Goal: Ask a question

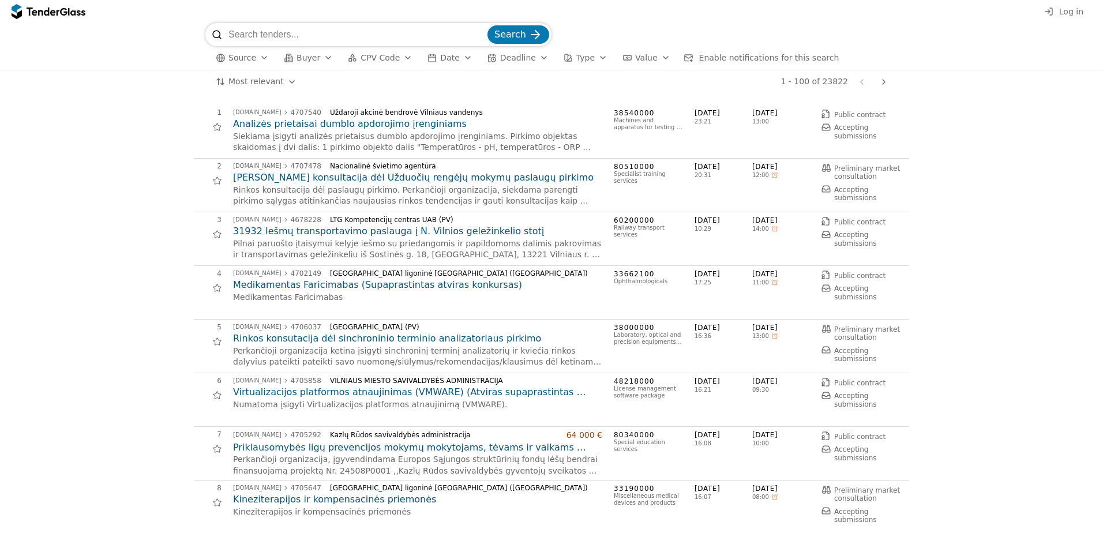
click at [285, 29] on input "search" at bounding box center [356, 34] width 257 height 23
type input "KKJ"
click at [488, 25] on button "Search" at bounding box center [519, 34] width 62 height 18
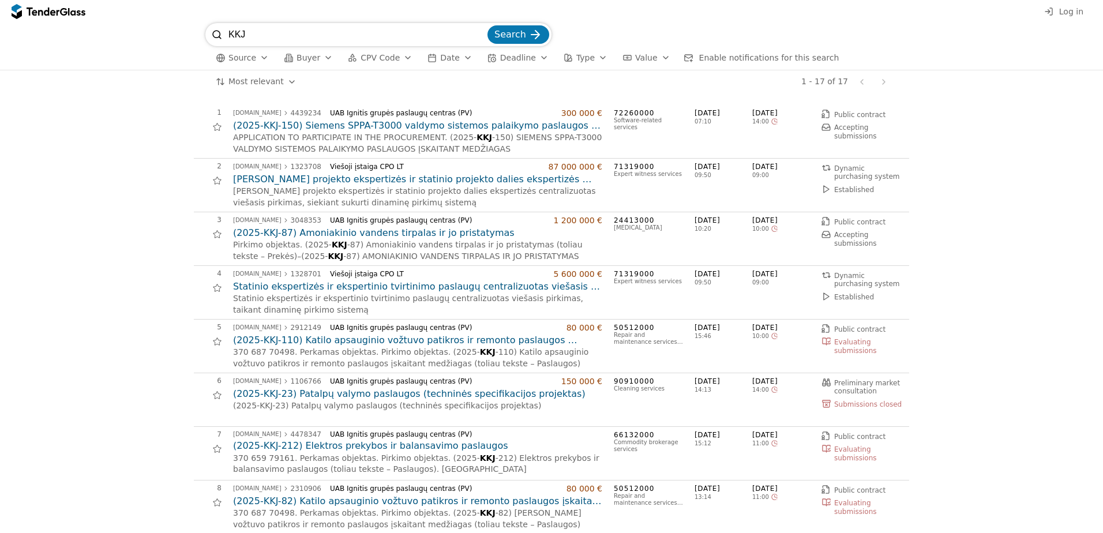
drag, startPoint x: 259, startPoint y: 42, endPoint x: 157, endPoint y: 21, distance: 104.3
click at [157, 21] on div "Log in KKJ Search Source Buyer CPV Code Date Deadline Type Value Enable notific…" at bounding box center [551, 266] width 1103 height 533
type input "lakiųjų pelenų"
click at [488, 25] on button "Search" at bounding box center [519, 34] width 62 height 18
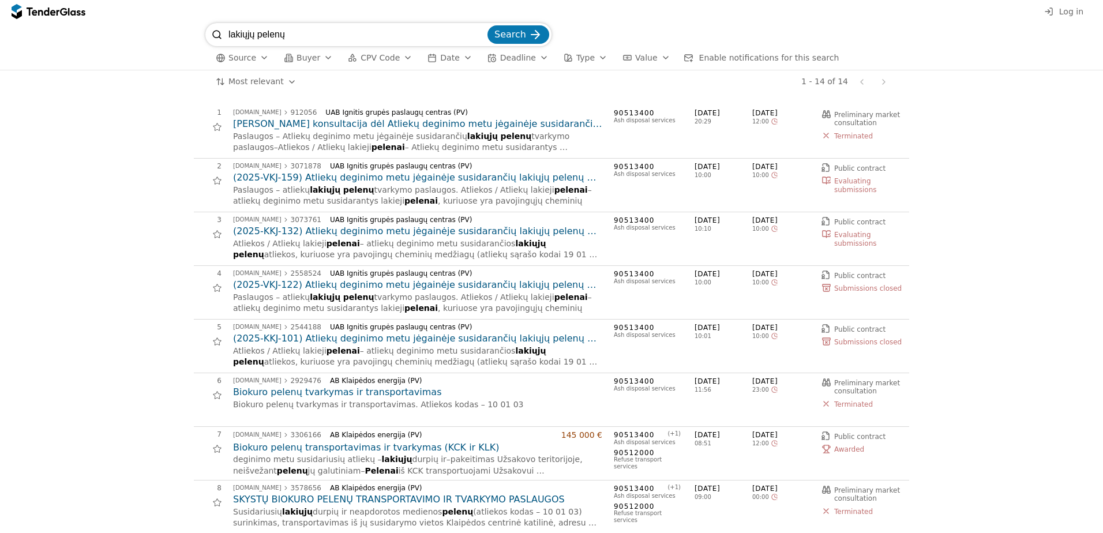
click at [318, 180] on h2 "(2025-VKJ-159) Atliekų deginimo metu jėgainėje susidarančių lakiųjų pelenų tvar…" at bounding box center [417, 177] width 369 height 13
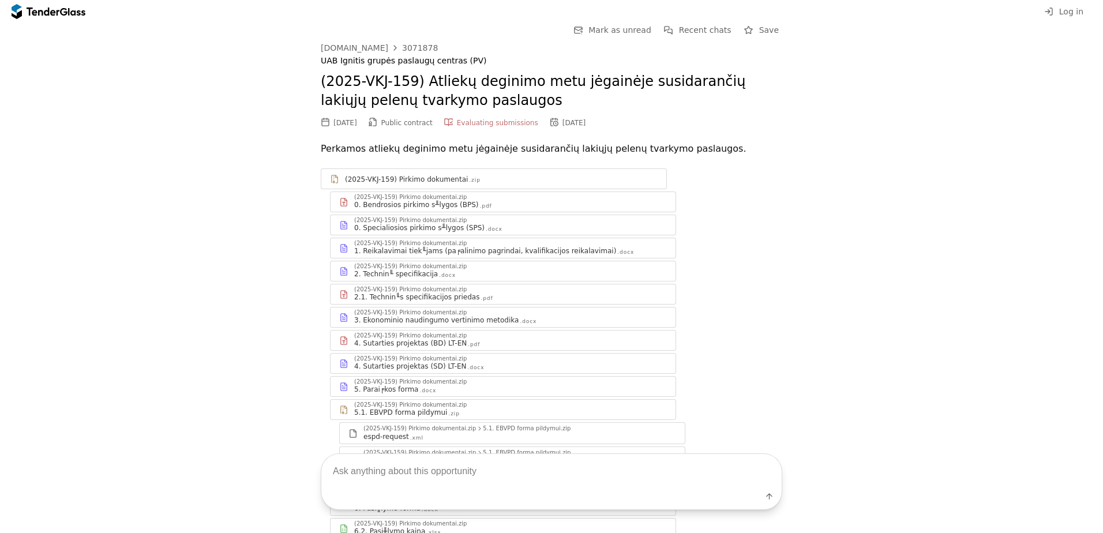
click at [410, 470] on textarea at bounding box center [551, 472] width 460 height 34
type textarea "K"
type textarea "Kada pagal sąlygas privaloma pateikti kvalifikacija pagrindžiančius dokumentus?"
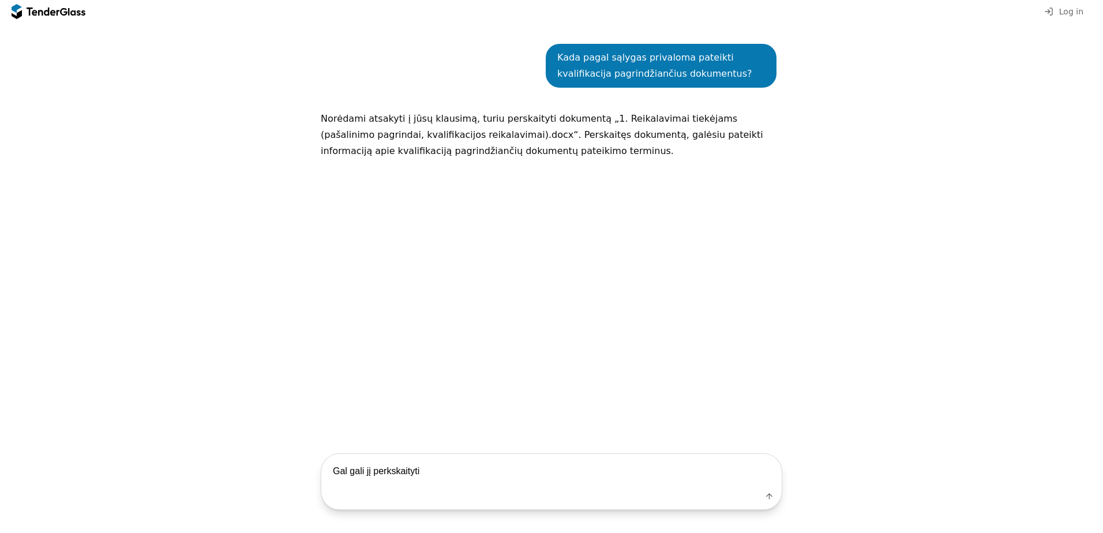
type textarea "Gal gali jį perkskaityti?"
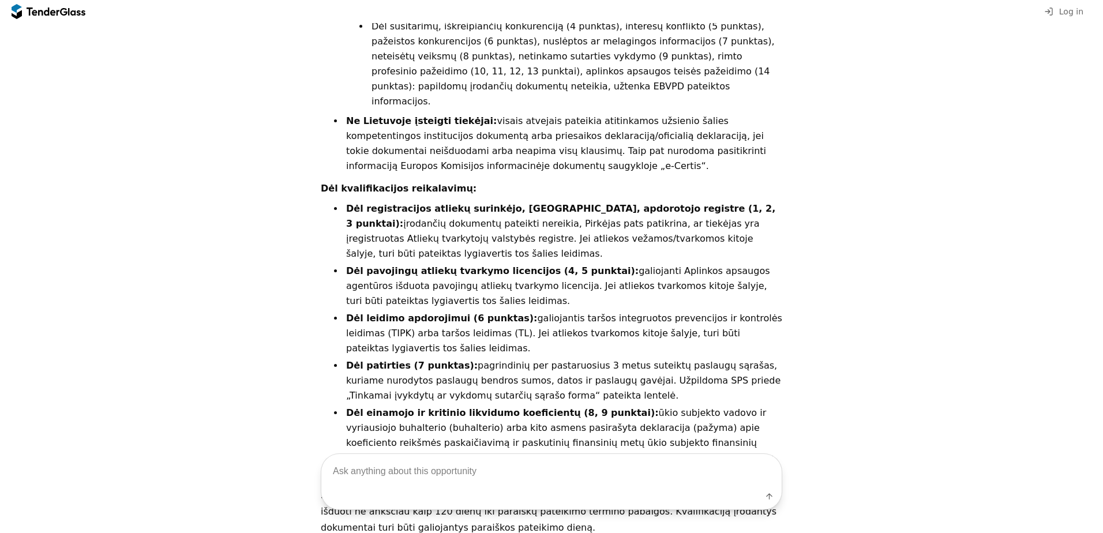
scroll to position [1952, 0]
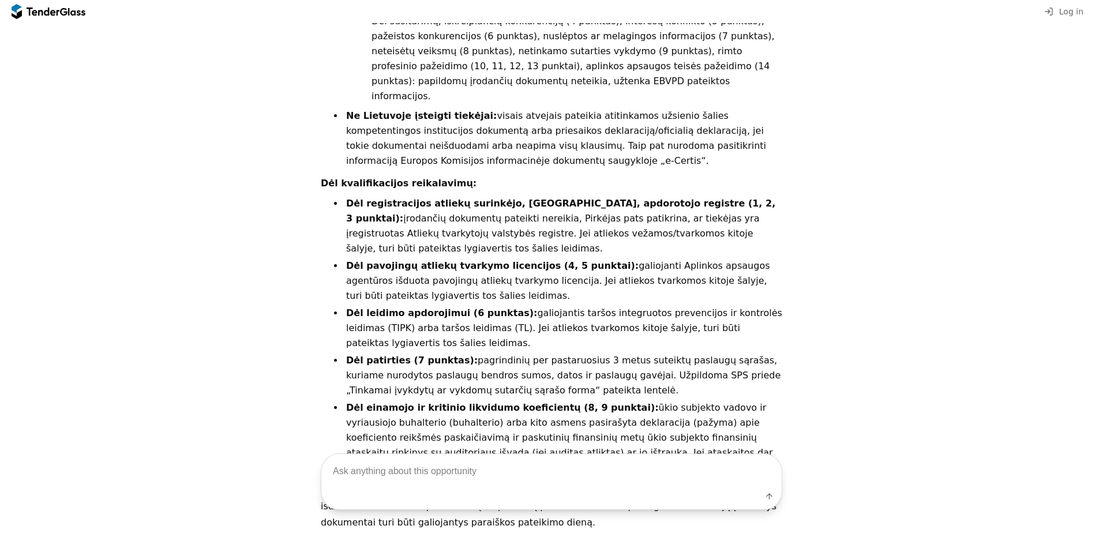
click at [353, 470] on textarea at bounding box center [551, 472] width 460 height 34
type textarea "Tačiau juos privalo pateikti visi tiekėjai ar tik galimi laimėtojai?"
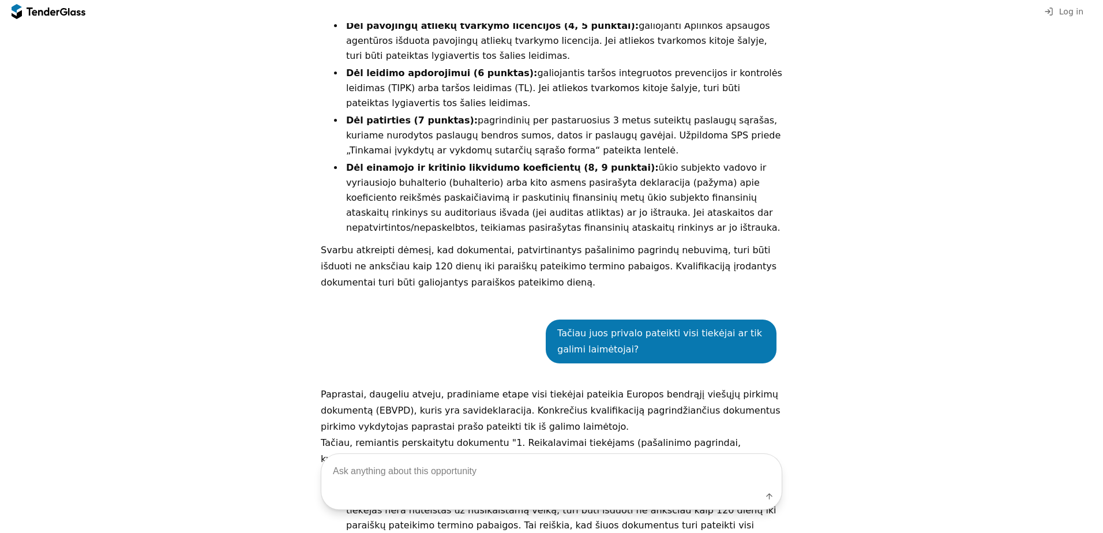
scroll to position [2019, 0]
